Goal: Information Seeking & Learning: Learn about a topic

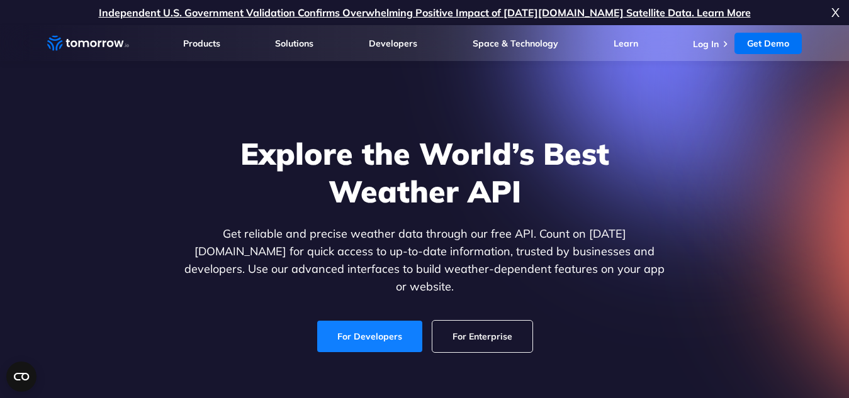
drag, startPoint x: 0, startPoint y: 0, endPoint x: 404, endPoint y: 312, distance: 510.8
click at [404, 321] on link "For Developers" at bounding box center [369, 336] width 105 height 31
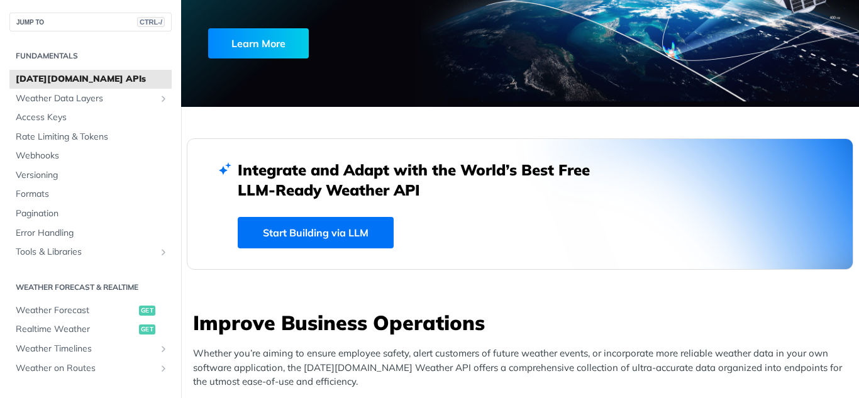
scroll to position [302, 0]
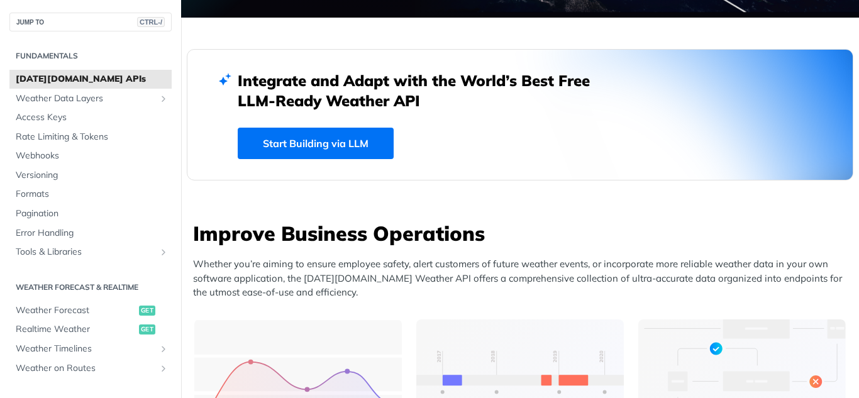
click at [343, 140] on link "Start Building via LLM" at bounding box center [316, 143] width 156 height 31
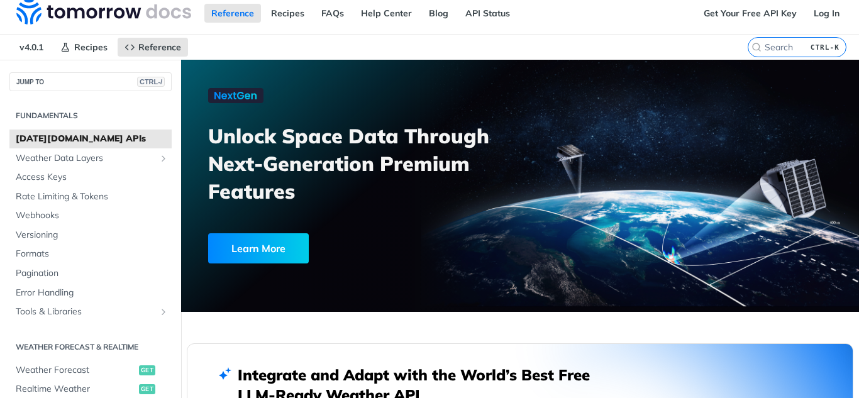
scroll to position [0, 0]
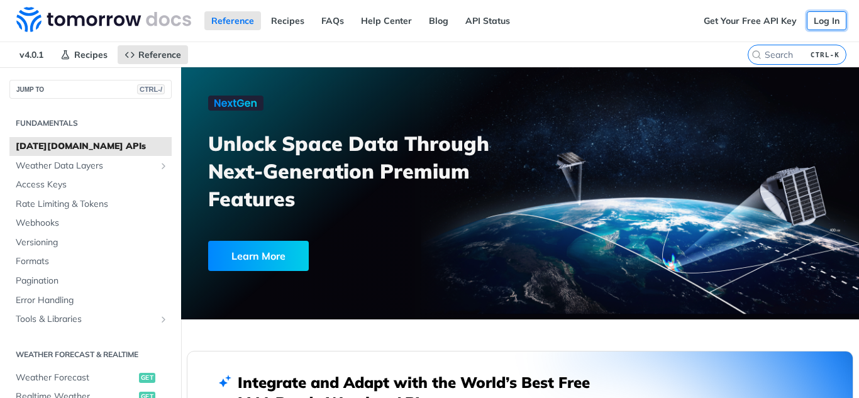
click at [813, 19] on link "Log In" at bounding box center [827, 20] width 40 height 19
